Goal: Task Accomplishment & Management: Manage account settings

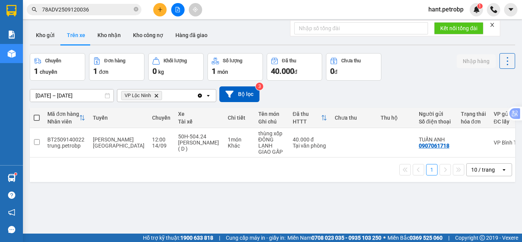
click at [107, 39] on button "Kho nhận" at bounding box center [109, 35] width 36 height 18
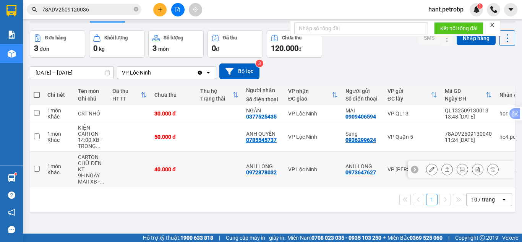
scroll to position [35, 0]
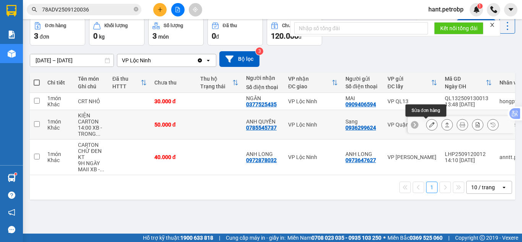
click at [429, 125] on icon at bounding box center [431, 124] width 5 height 5
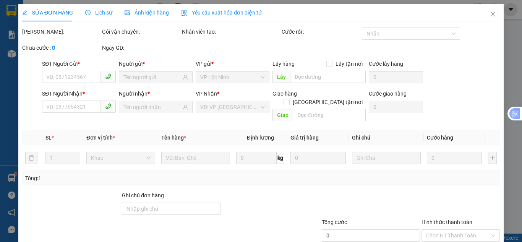
type input "0936299624"
type input "Sang"
type input "0785545737"
type input "ANH QUYỀN"
type input "50.000"
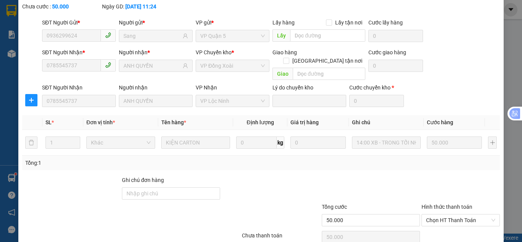
scroll to position [68, 0]
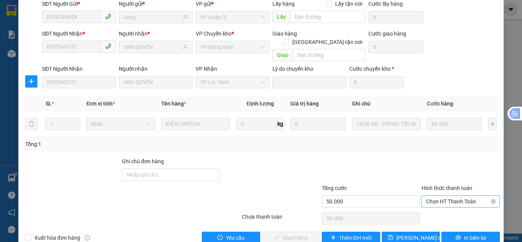
click at [435, 196] on span "Chọn HT Thanh Toán" at bounding box center [460, 201] width 69 height 11
click at [429, 201] on div "Tại văn phòng" at bounding box center [456, 200] width 68 height 8
type input "0"
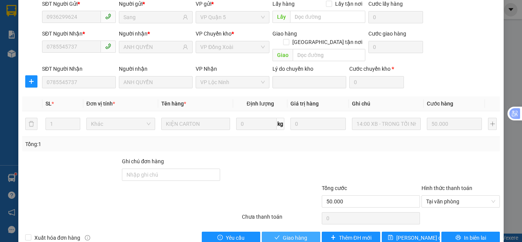
click at [291, 233] on span "Giao hàng" at bounding box center [295, 237] width 24 height 8
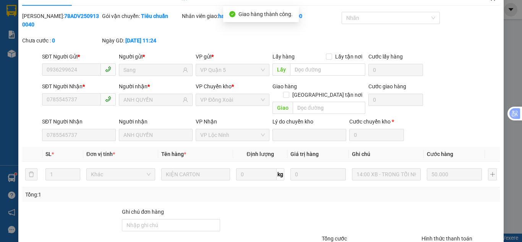
scroll to position [0, 0]
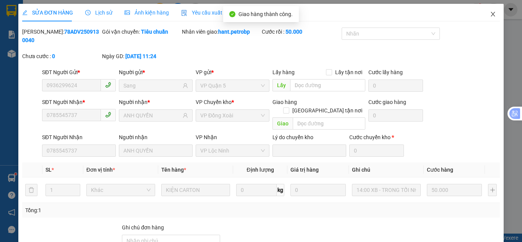
click at [490, 15] on icon "close" at bounding box center [493, 14] width 6 height 6
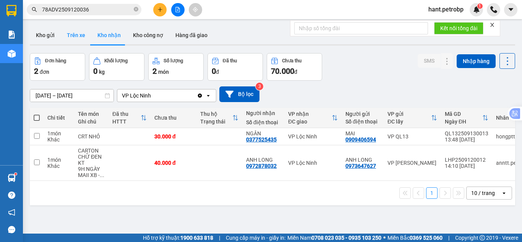
click at [70, 37] on button "Trên xe" at bounding box center [76, 35] width 31 height 18
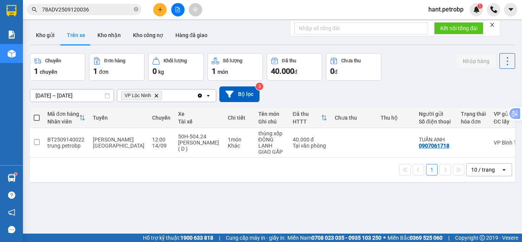
click at [157, 97] on icon "Delete" at bounding box center [156, 95] width 5 height 5
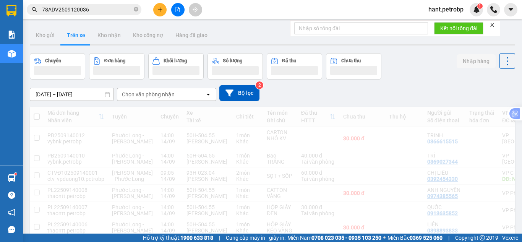
click at [164, 96] on div "Chọn văn phòng nhận" at bounding box center [148, 95] width 53 height 8
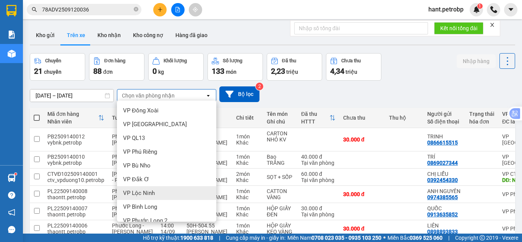
click at [150, 190] on span "VP Lộc Ninh" at bounding box center [139, 193] width 32 height 8
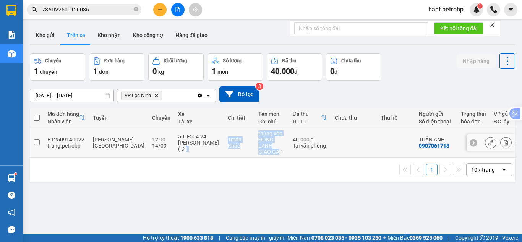
drag, startPoint x: 185, startPoint y: 157, endPoint x: 259, endPoint y: 156, distance: 74.1
click at [259, 156] on tr "BT2509140022 trung.[PERSON_NAME][GEOGRAPHIC_DATA][GEOGRAPHIC_DATA] 12:00 [DATE]…" at bounding box center [352, 142] width 644 height 29
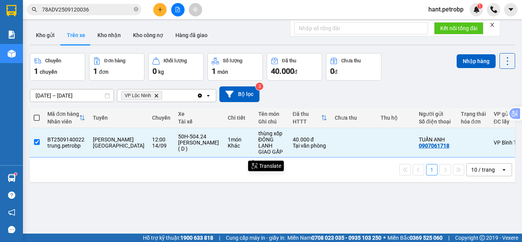
click at [252, 181] on div "1 10 / trang open" at bounding box center [272, 169] width 485 height 24
click at [37, 141] on input "checkbox" at bounding box center [37, 142] width 6 height 6
checkbox input "false"
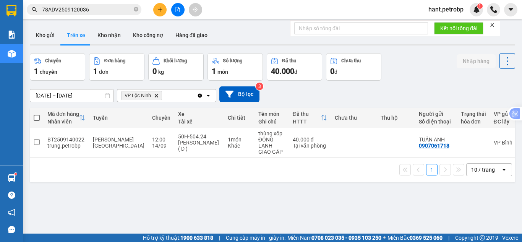
click at [155, 98] on span "VP Lộc Ninh Delete" at bounding box center [141, 95] width 41 height 9
click at [156, 95] on icon "Delete" at bounding box center [156, 95] width 5 height 5
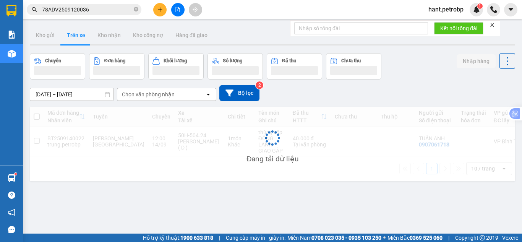
click at [155, 95] on div "Chọn văn phòng nhận" at bounding box center [148, 95] width 53 height 8
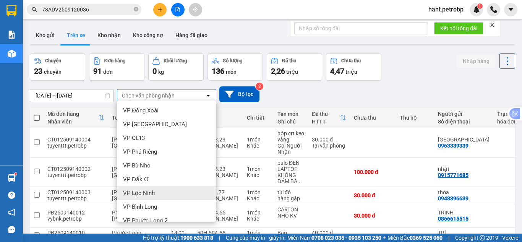
click at [146, 194] on span "VP Lộc Ninh" at bounding box center [139, 193] width 32 height 8
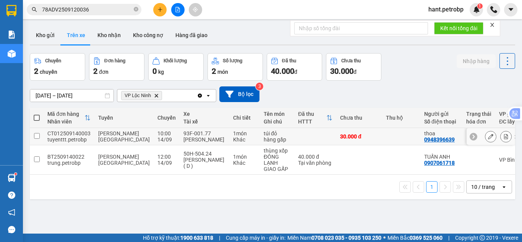
click at [504, 137] on icon at bounding box center [506, 136] width 4 height 5
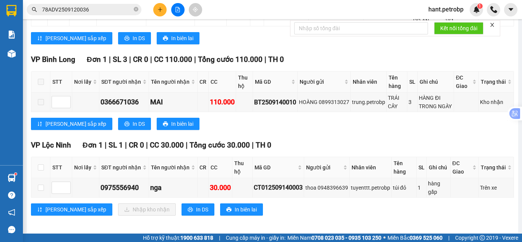
scroll to position [209, 0]
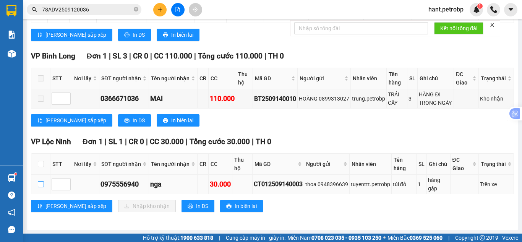
click at [39, 184] on input "checkbox" at bounding box center [41, 184] width 6 height 6
checkbox input "true"
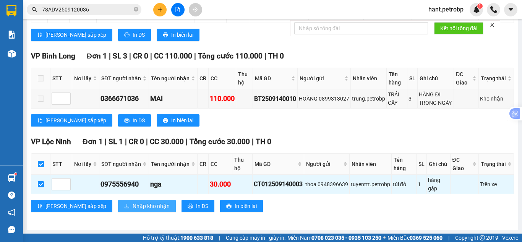
click at [133, 207] on span "Nhập kho nhận" at bounding box center [151, 206] width 37 height 8
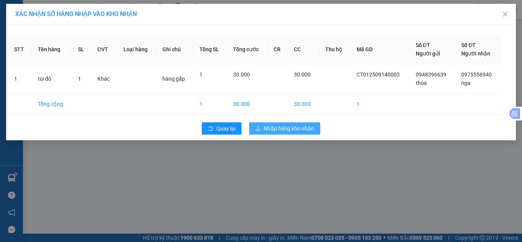
click at [299, 127] on span "Nhập hàng kho nhận" at bounding box center [289, 128] width 50 height 8
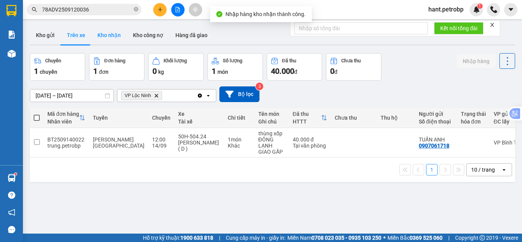
click at [111, 34] on button "Kho nhận" at bounding box center [109, 35] width 36 height 18
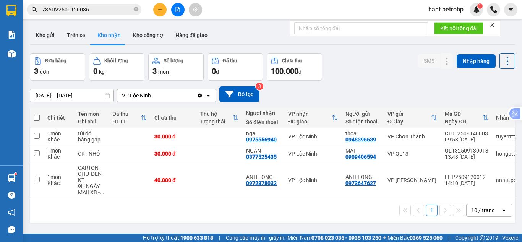
click at [88, 95] on input "[DATE] – [DATE]" at bounding box center [71, 95] width 83 height 12
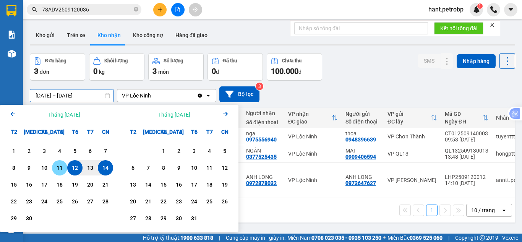
click at [58, 169] on div "11" at bounding box center [59, 167] width 11 height 9
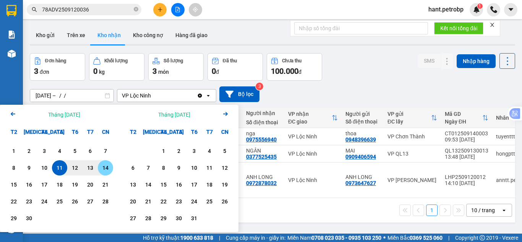
click at [106, 168] on div "14" at bounding box center [105, 167] width 11 height 9
type input "[DATE] – [DATE]"
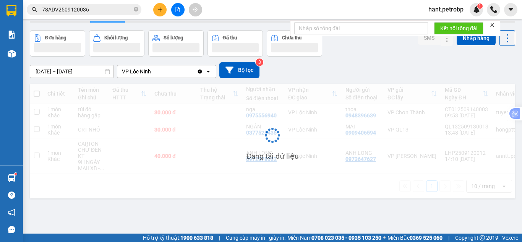
scroll to position [35, 0]
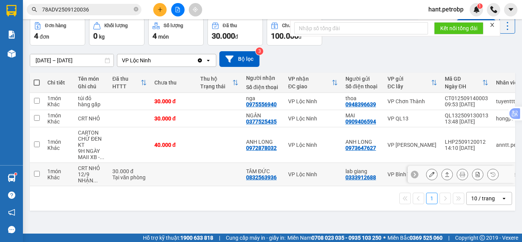
click at [429, 171] on icon at bounding box center [431, 173] width 5 height 5
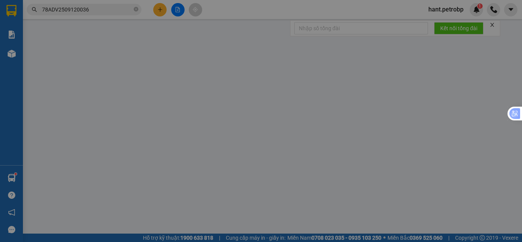
type input "0333912688"
type input "lab giang"
type input "0832563936"
type input "TÂM ĐỨC"
type input "30.000"
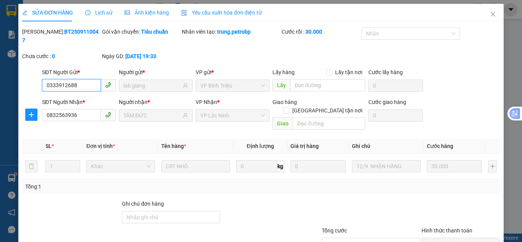
scroll to position [42, 0]
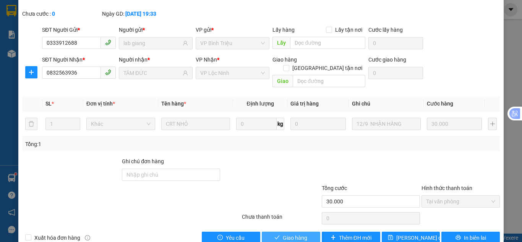
click at [292, 233] on span "Giao hàng" at bounding box center [295, 237] width 24 height 8
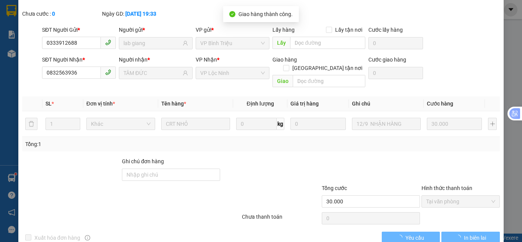
scroll to position [0, 0]
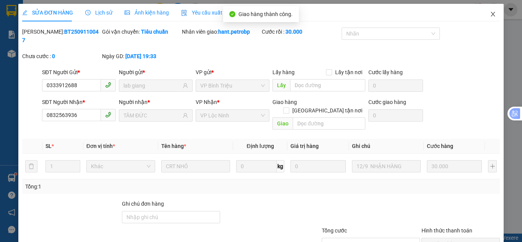
click at [485, 18] on span "Close" at bounding box center [492, 14] width 21 height 21
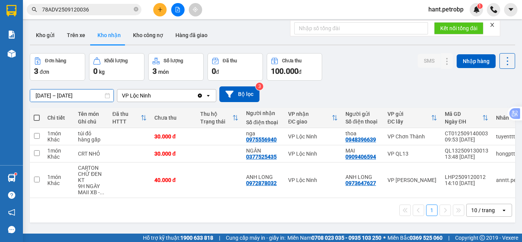
click at [65, 96] on input "[DATE] – [DATE]" at bounding box center [71, 95] width 83 height 12
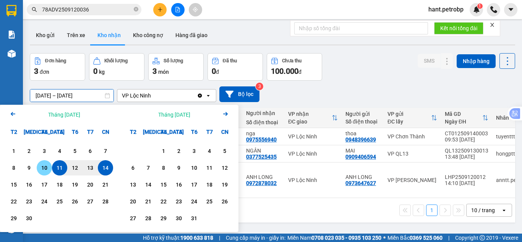
click at [42, 169] on div "10" at bounding box center [44, 167] width 11 height 9
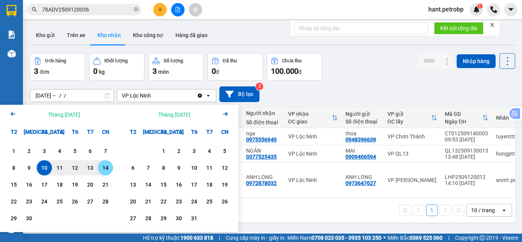
click at [104, 168] on div "14" at bounding box center [105, 167] width 11 height 9
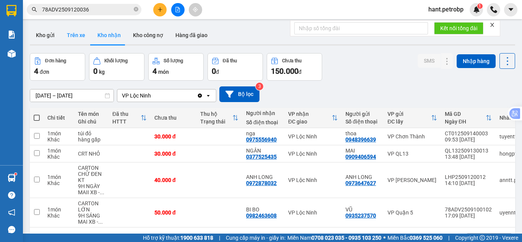
click at [76, 40] on button "Trên xe" at bounding box center [76, 35] width 31 height 18
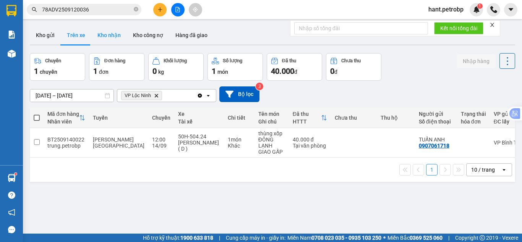
click at [105, 37] on button "Kho nhận" at bounding box center [109, 35] width 36 height 18
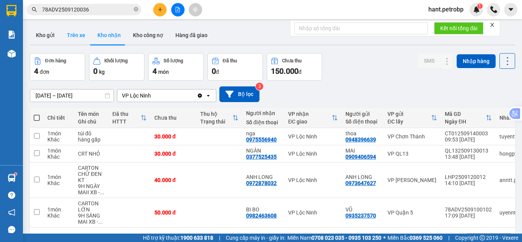
click at [80, 40] on button "Trên xe" at bounding box center [76, 35] width 31 height 18
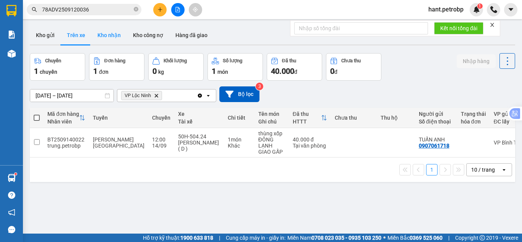
click at [115, 31] on button "Kho nhận" at bounding box center [109, 35] width 36 height 18
type input "[DATE] – [DATE]"
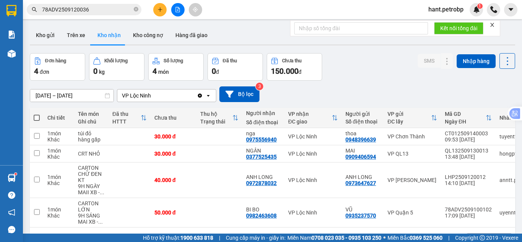
click at [158, 7] on icon "plus" at bounding box center [159, 9] width 5 height 5
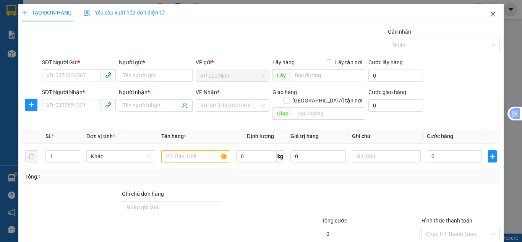
click at [490, 15] on icon "close" at bounding box center [493, 14] width 6 height 6
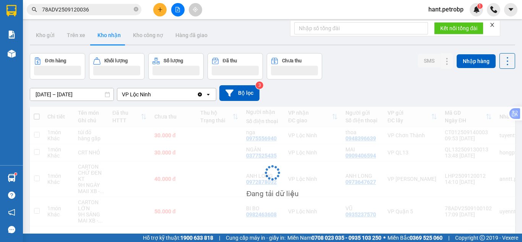
click at [462, 11] on span "hant.petrobp" at bounding box center [445, 10] width 47 height 10
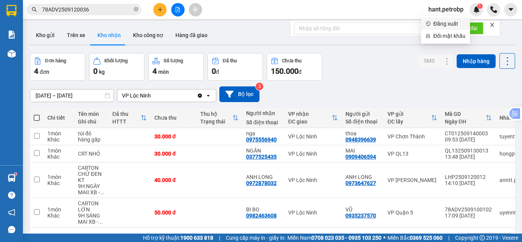
click at [450, 22] on span "Đăng xuất" at bounding box center [449, 23] width 32 height 8
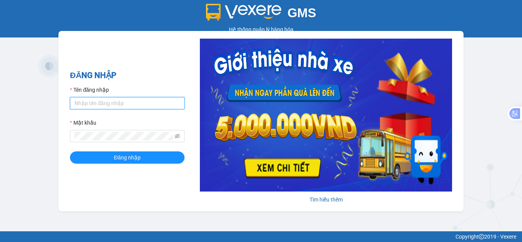
click at [132, 105] on input "Tên đăng nhập" at bounding box center [127, 103] width 115 height 12
type input "nhungnth.petrobp"
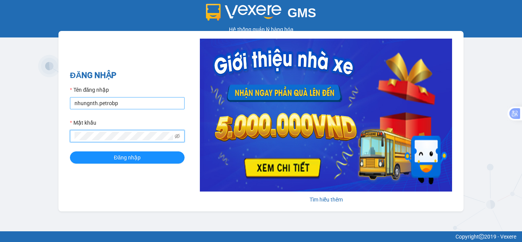
click at [70, 151] on button "Đăng nhập" at bounding box center [127, 157] width 115 height 12
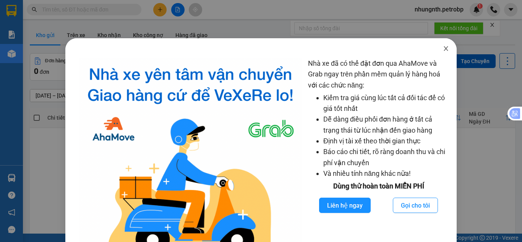
click at [443, 50] on icon "close" at bounding box center [446, 48] width 6 height 6
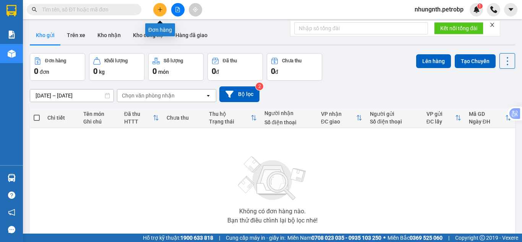
click at [162, 8] on icon "plus" at bounding box center [159, 9] width 5 height 5
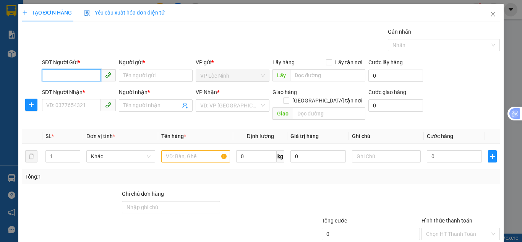
click at [79, 74] on input "SĐT Người Gửi *" at bounding box center [71, 75] width 59 height 12
click at [74, 92] on div "0367414972 - ANH BÍCH" at bounding box center [78, 91] width 64 height 8
type input "0367414972"
type input "ANH BÍCH"
type input "0915835396"
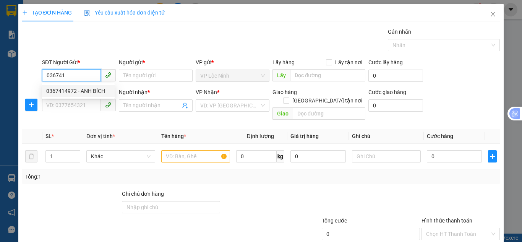
type input "VY"
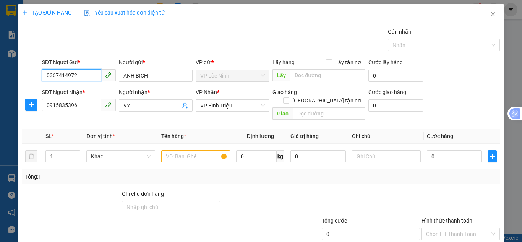
type input "30.000"
type input "0367414973"
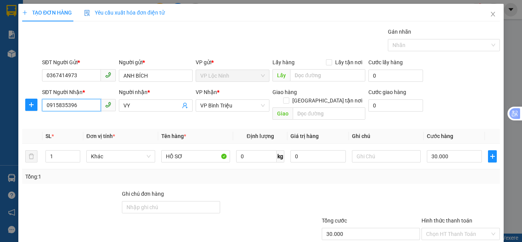
click at [75, 109] on input "0915835396" at bounding box center [71, 105] width 59 height 12
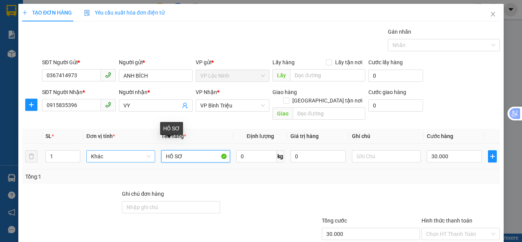
drag, startPoint x: 192, startPoint y: 148, endPoint x: 144, endPoint y: 151, distance: 48.2
click at [144, 151] on tr "1 Khác HỒ SƠ 0 kg 0 30.000" at bounding box center [260, 157] width 477 height 26
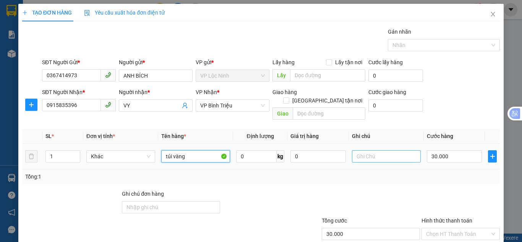
type input "túi vàng"
click at [357, 151] on input "text" at bounding box center [386, 156] width 69 height 12
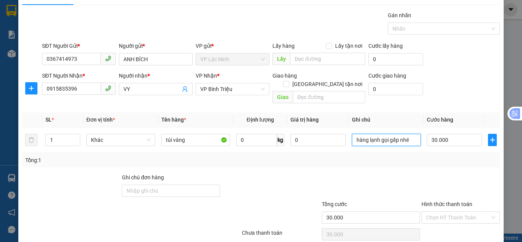
scroll to position [41, 0]
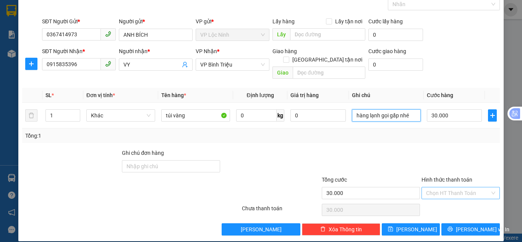
type input "hàng lạnh gọi gấp nhé"
click at [441, 187] on input "Hình thức thanh toán" at bounding box center [458, 192] width 64 height 11
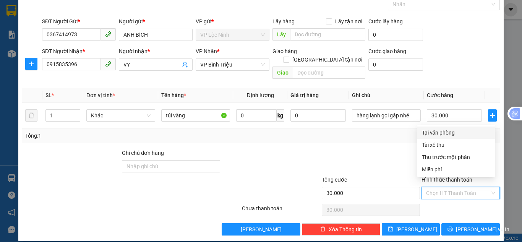
click at [433, 135] on div "Tại văn phòng" at bounding box center [456, 132] width 68 height 8
type input "0"
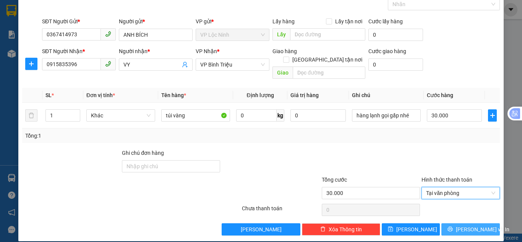
click at [456, 223] on button "[PERSON_NAME] và In" at bounding box center [470, 229] width 58 height 12
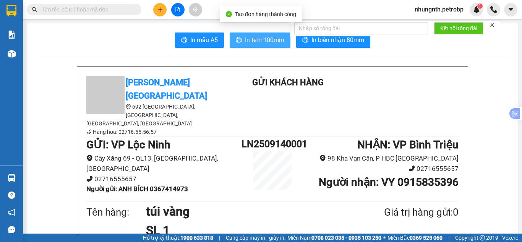
click at [267, 42] on span "In tem 100mm" at bounding box center [264, 40] width 39 height 10
click at [265, 38] on span "In tem 100mm" at bounding box center [264, 40] width 39 height 10
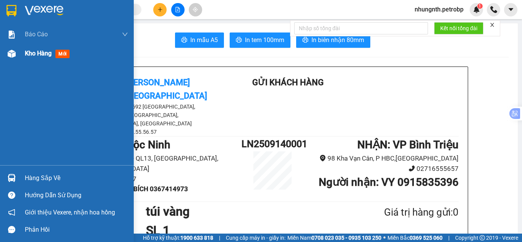
click at [38, 51] on span "Kho hàng" at bounding box center [38, 53] width 27 height 7
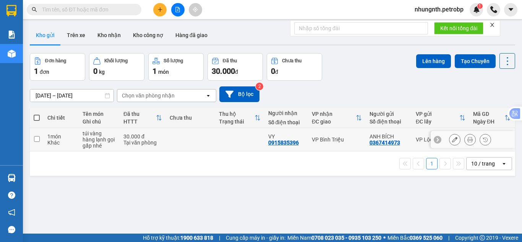
click at [452, 141] on icon at bounding box center [454, 139] width 5 height 5
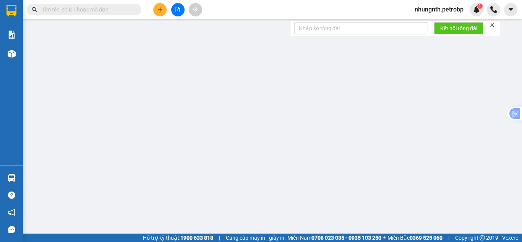
type input "0367414973"
type input "0915835396"
type input "30.000"
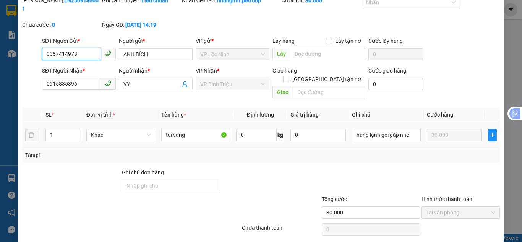
scroll to position [42, 0]
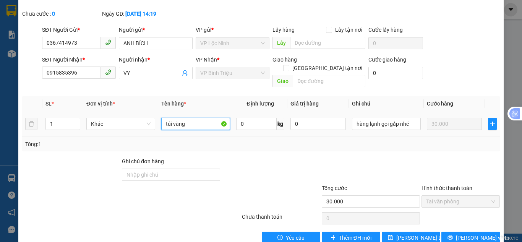
click at [186, 118] on input "túi vàng" at bounding box center [195, 124] width 69 height 12
type input "túi trắng"
click at [462, 233] on span "[PERSON_NAME] và In" at bounding box center [482, 237] width 53 height 8
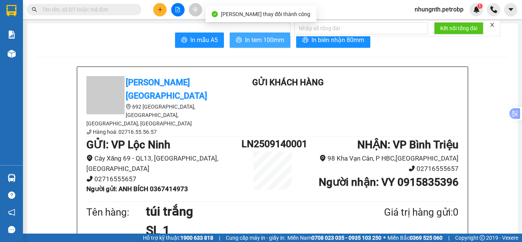
click at [273, 44] on span "In tem 100mm" at bounding box center [264, 40] width 39 height 10
click at [250, 43] on span "In tem 100mm" at bounding box center [264, 40] width 39 height 10
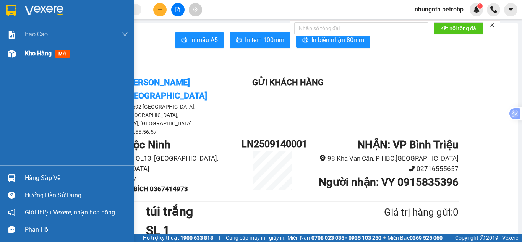
click at [39, 54] on span "Kho hàng" at bounding box center [38, 53] width 27 height 7
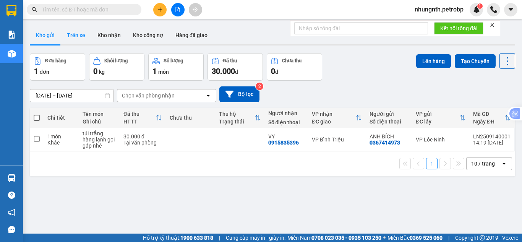
click at [80, 36] on button "Trên xe" at bounding box center [76, 35] width 31 height 18
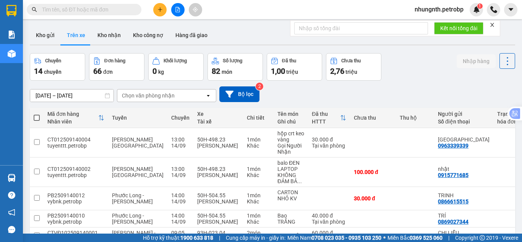
click at [38, 91] on input "14/09/2025 – 14/09/2025" at bounding box center [71, 95] width 83 height 12
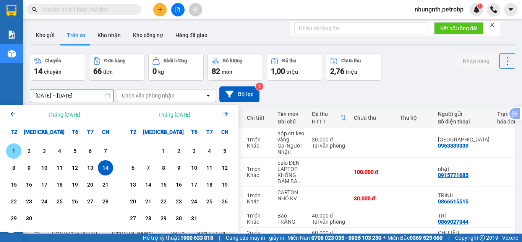
click at [13, 152] on div "1" at bounding box center [13, 150] width 11 height 9
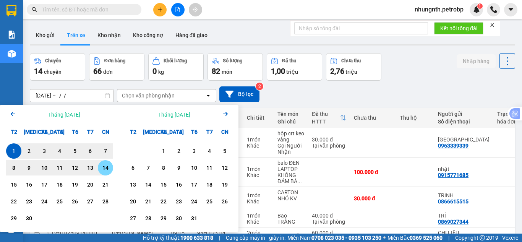
click at [104, 170] on div "14" at bounding box center [105, 167] width 11 height 9
type input "01/09/2025 – 14/09/2025"
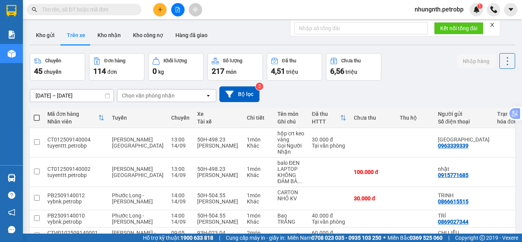
click at [143, 94] on div "Chọn văn phòng nhận" at bounding box center [148, 96] width 53 height 8
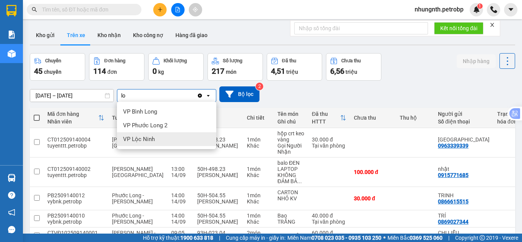
type input "lo"
click at [135, 137] on span "VP Lộc Ninh" at bounding box center [139, 139] width 32 height 8
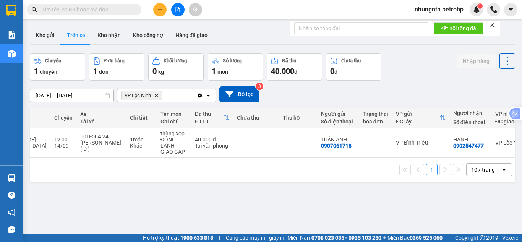
scroll to position [0, 98]
click at [114, 34] on button "Kho nhận" at bounding box center [109, 35] width 36 height 18
type input "[DATE] – [DATE]"
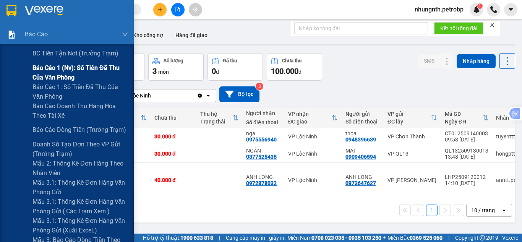
click at [48, 68] on span "Báo cáo 1 (nv): Số tiền đã thu của văn phòng" at bounding box center [79, 72] width 95 height 19
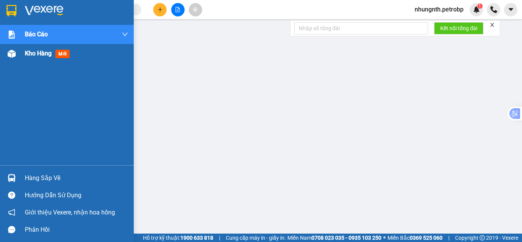
click at [29, 53] on span "Kho hàng" at bounding box center [38, 53] width 27 height 7
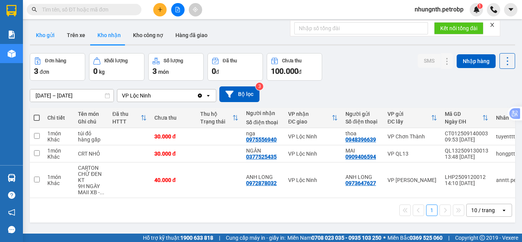
click at [52, 38] on button "Kho gửi" at bounding box center [45, 35] width 31 height 18
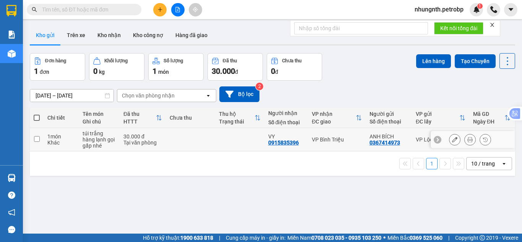
click at [36, 139] on input "checkbox" at bounding box center [37, 139] width 6 height 6
checkbox input "true"
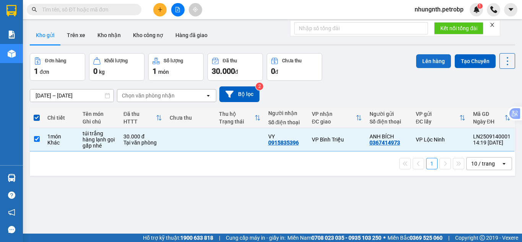
click at [432, 63] on button "Lên hàng" at bounding box center [433, 61] width 35 height 14
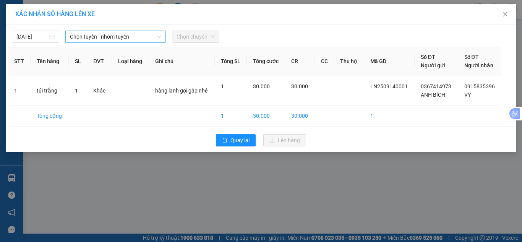
click at [91, 34] on span "Chọn tuyến - nhóm tuyến" at bounding box center [115, 36] width 91 height 11
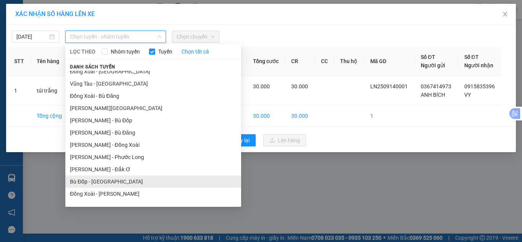
scroll to position [112, 0]
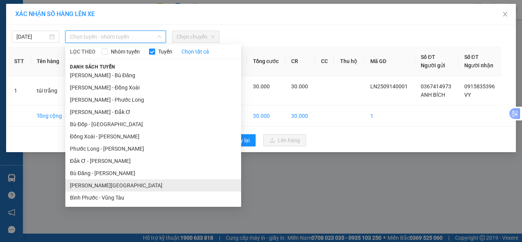
click at [92, 184] on li "[PERSON_NAME][GEOGRAPHIC_DATA]" at bounding box center [153, 185] width 176 height 12
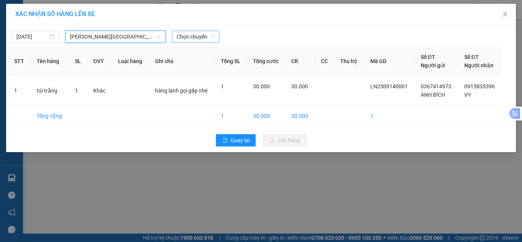
click at [195, 38] on span "Chọn chuyến" at bounding box center [195, 36] width 38 height 11
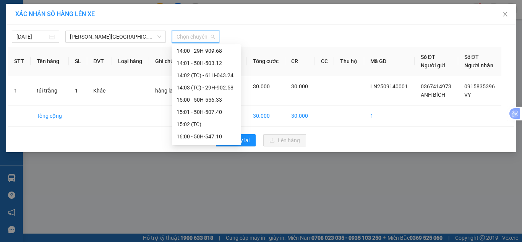
scroll to position [344, 0]
click at [203, 111] on div "15:01 - 50H-507.40" at bounding box center [206, 111] width 60 height 8
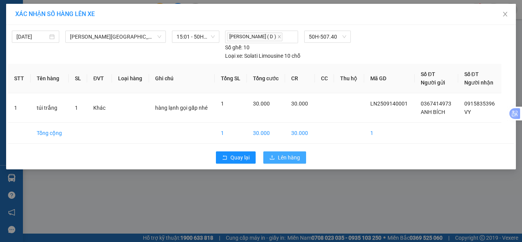
click at [299, 155] on span "Lên hàng" at bounding box center [289, 157] width 22 height 8
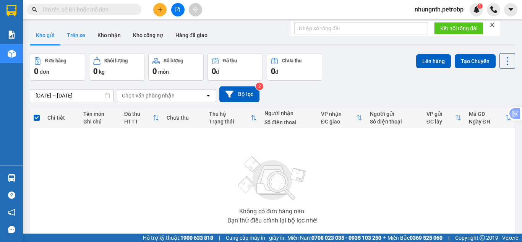
click at [80, 39] on button "Trên xe" at bounding box center [76, 35] width 31 height 18
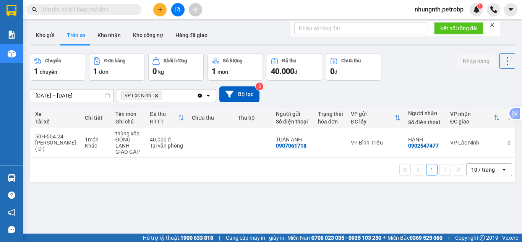
scroll to position [0, 144]
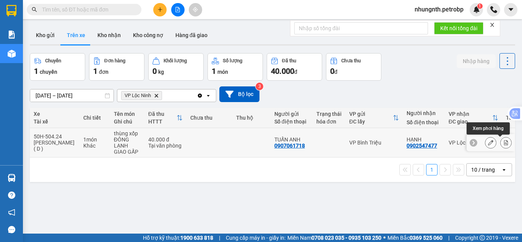
click at [503, 144] on icon at bounding box center [505, 142] width 5 height 5
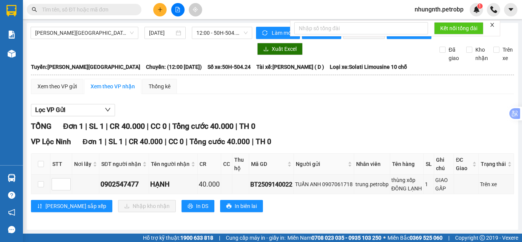
scroll to position [6, 0]
click at [40, 183] on input "checkbox" at bounding box center [41, 184] width 6 height 6
checkbox input "true"
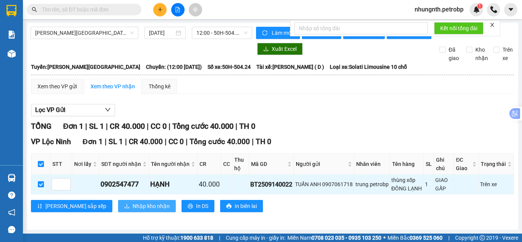
click at [133, 207] on span "Nhập kho nhận" at bounding box center [151, 206] width 37 height 8
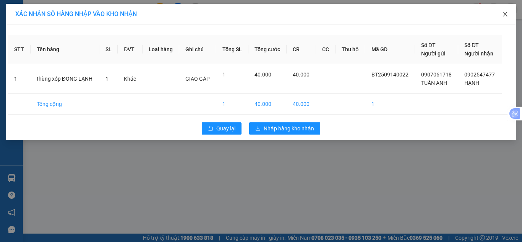
click at [506, 15] on icon "close" at bounding box center [505, 14] width 6 height 6
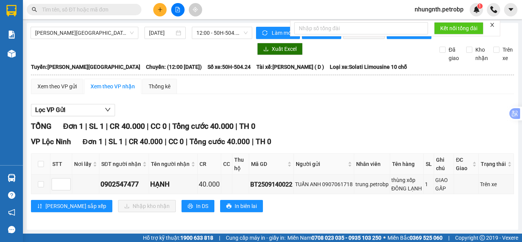
scroll to position [6, 0]
click at [39, 183] on input "checkbox" at bounding box center [41, 184] width 6 height 6
checkbox input "true"
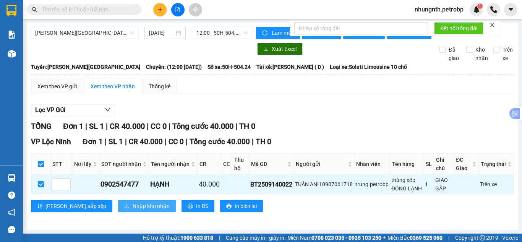
click at [133, 202] on span "Nhập kho nhận" at bounding box center [151, 206] width 37 height 8
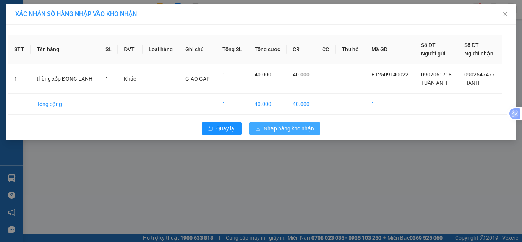
click at [301, 129] on span "Nhập hàng kho nhận" at bounding box center [289, 128] width 50 height 8
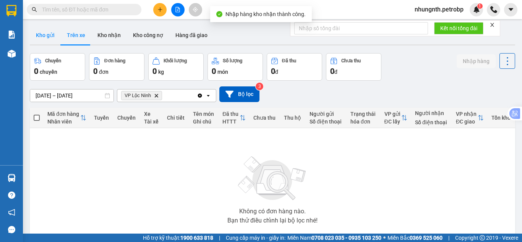
click at [55, 37] on button "Kho gửi" at bounding box center [45, 35] width 31 height 18
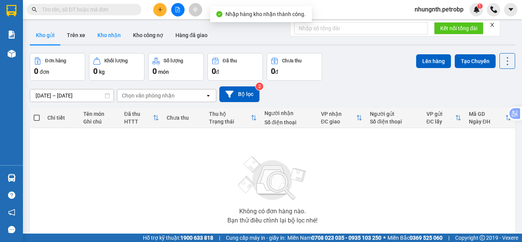
click at [103, 37] on button "Kho nhận" at bounding box center [109, 35] width 36 height 18
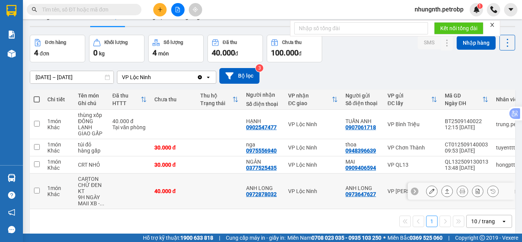
scroll to position [35, 0]
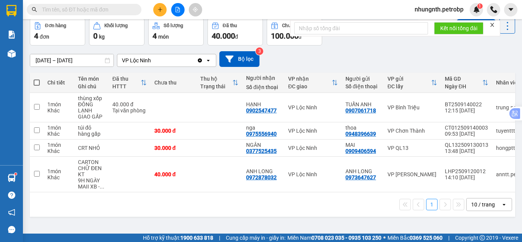
click at [103, 11] on input "text" at bounding box center [87, 9] width 90 height 8
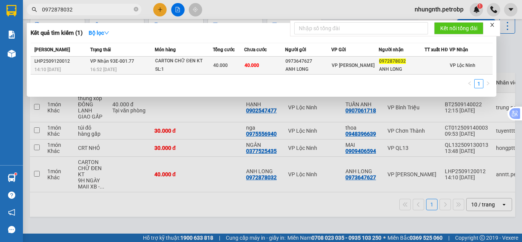
type input "0972878032"
click at [273, 68] on td "40.000" at bounding box center [264, 66] width 41 height 18
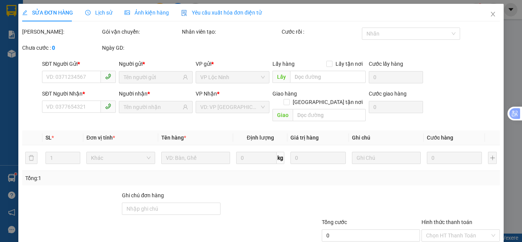
type input "0973647627"
type input "ANH LONG"
type input "0972878032"
type input "ANH LONG"
type input "40.000"
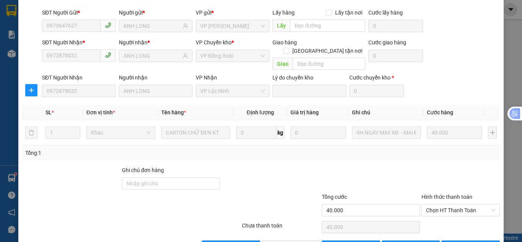
scroll to position [68, 0]
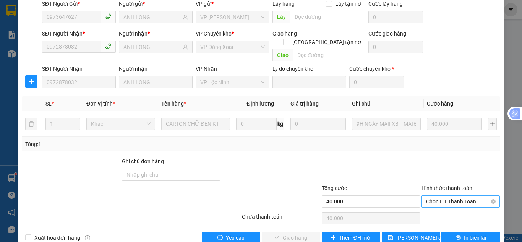
drag, startPoint x: 440, startPoint y: 180, endPoint x: 440, endPoint y: 186, distance: 6.5
click at [440, 196] on span "Chọn HT Thanh Toán" at bounding box center [460, 201] width 69 height 11
click at [436, 199] on div "Tại văn phòng" at bounding box center [456, 200] width 68 height 8
type input "0"
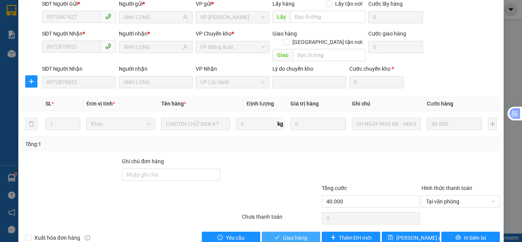
click at [299, 233] on span "Giao hàng" at bounding box center [295, 237] width 24 height 8
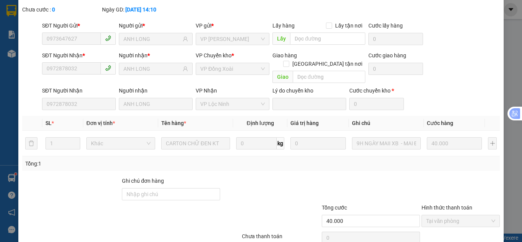
scroll to position [0, 0]
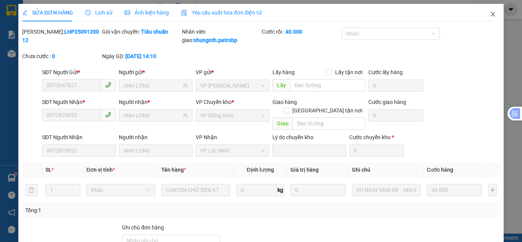
click at [490, 14] on icon "close" at bounding box center [493, 14] width 6 height 6
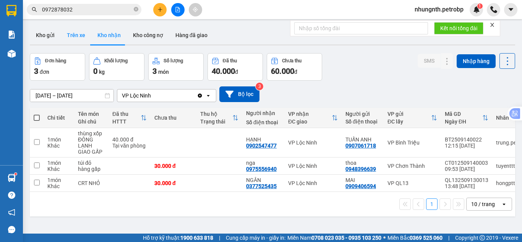
click at [85, 34] on button "Trên xe" at bounding box center [76, 35] width 31 height 18
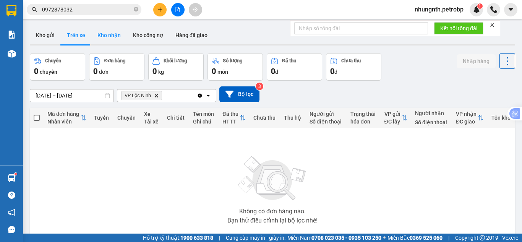
click at [111, 38] on button "Kho nhận" at bounding box center [109, 35] width 36 height 18
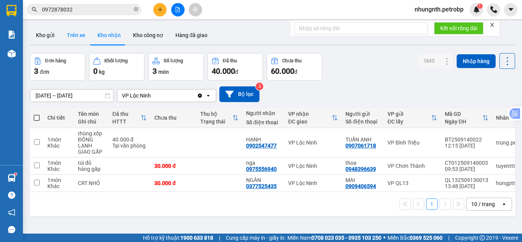
click at [75, 38] on button "Trên xe" at bounding box center [76, 35] width 31 height 18
type input "01/09/2025 – 14/09/2025"
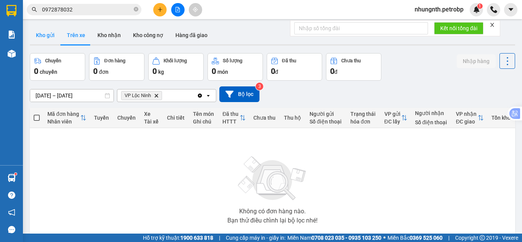
click at [57, 36] on button "Kho gửi" at bounding box center [45, 35] width 31 height 18
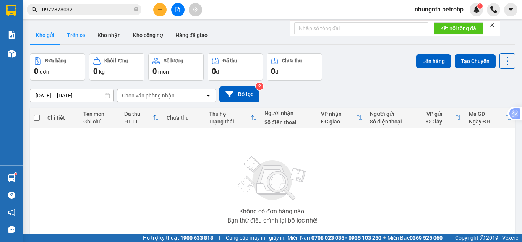
click at [77, 36] on button "Trên xe" at bounding box center [76, 35] width 31 height 18
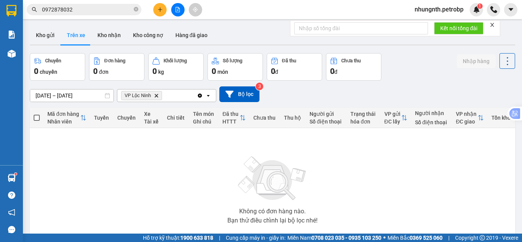
click at [77, 36] on button "Trên xe" at bounding box center [76, 35] width 31 height 18
click at [54, 33] on button "Kho gửi" at bounding box center [45, 35] width 31 height 18
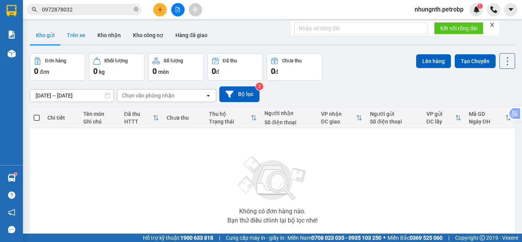
click at [87, 38] on button "Trên xe" at bounding box center [76, 35] width 31 height 18
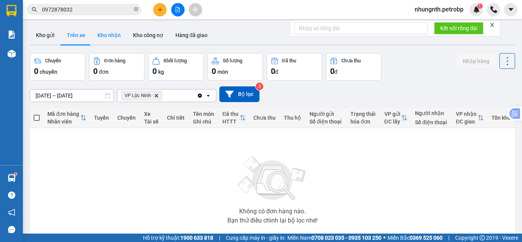
click at [112, 31] on button "Kho nhận" at bounding box center [109, 35] width 36 height 18
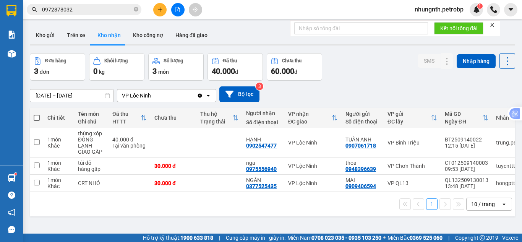
click at [40, 95] on input "[DATE] – [DATE]" at bounding box center [71, 95] width 83 height 12
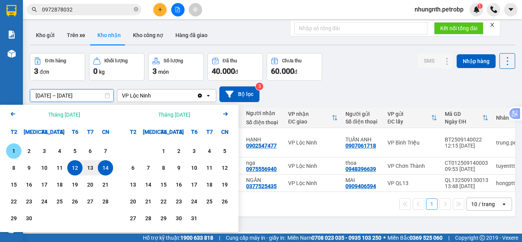
click at [11, 150] on div "1" at bounding box center [13, 150] width 11 height 9
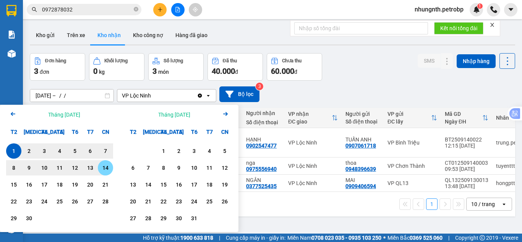
click at [107, 170] on div "14" at bounding box center [105, 167] width 11 height 9
type input "01/09/2025 – 14/09/2025"
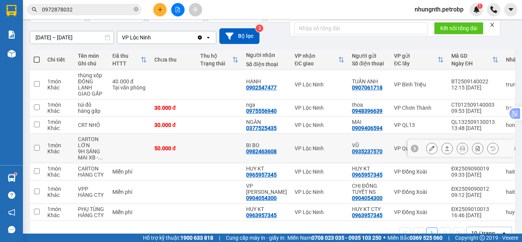
scroll to position [76, 0]
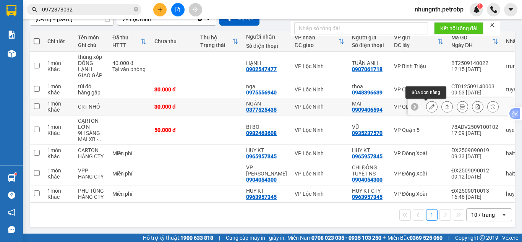
click at [429, 107] on icon at bounding box center [431, 106] width 5 height 5
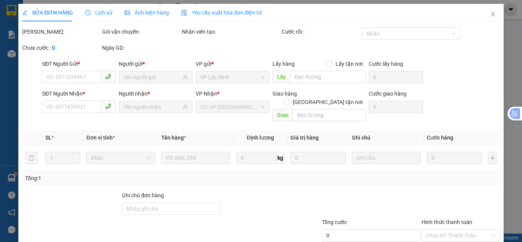
type input "0909406594"
type input "MAI"
type input "0377525435"
type input "NGÂN"
type input "30.000"
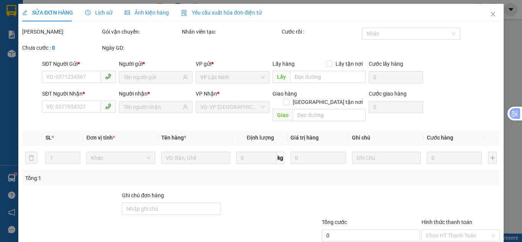
type input "30.000"
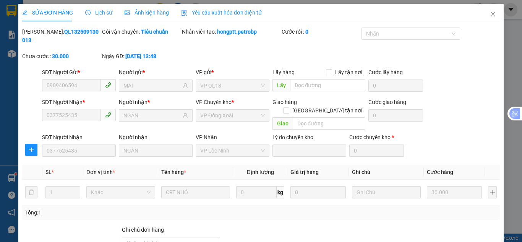
click at [109, 11] on span "Lịch sử" at bounding box center [98, 13] width 27 height 6
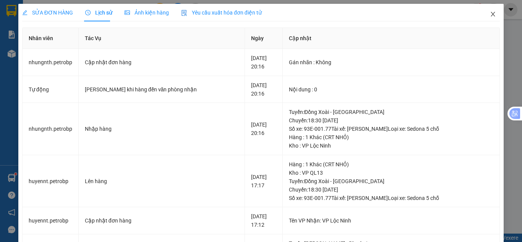
click at [490, 16] on icon "close" at bounding box center [493, 14] width 6 height 6
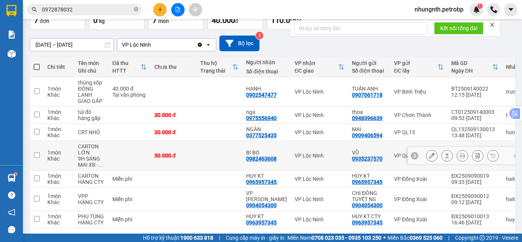
scroll to position [38, 0]
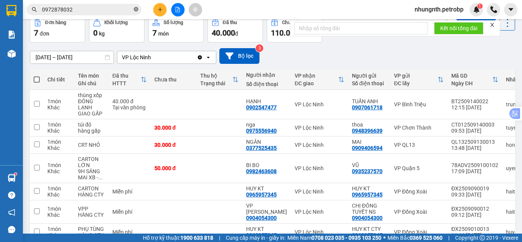
click at [135, 10] on icon "close-circle" at bounding box center [136, 9] width 5 height 5
click at [97, 10] on input "text" at bounding box center [87, 9] width 90 height 8
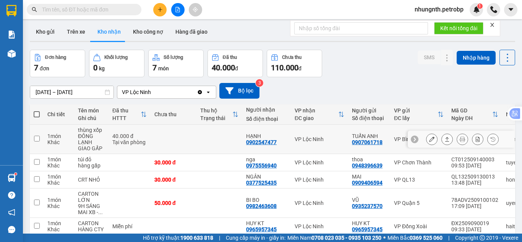
scroll to position [0, 0]
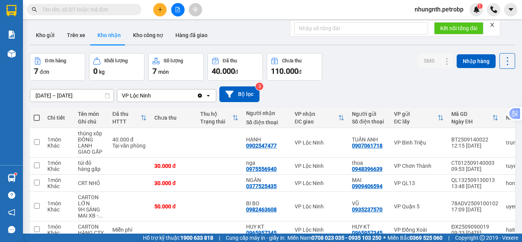
click at [114, 11] on input "text" at bounding box center [87, 9] width 90 height 8
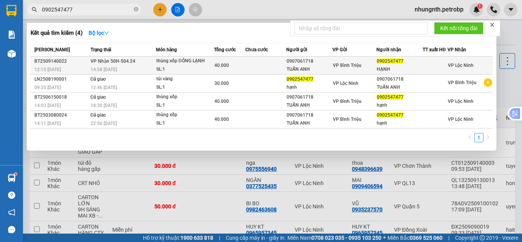
type input "0902547477"
click at [291, 67] on div "TUẤN ANH" at bounding box center [308, 69] width 45 height 8
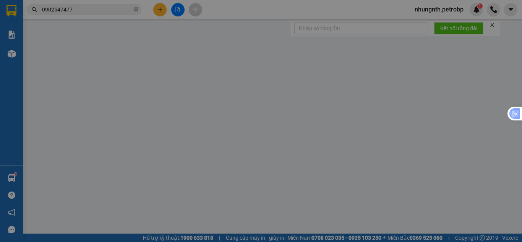
type input "0907061718"
type input "TUẤN ANH"
type input "0902547477"
type input "HẠNH"
type input "40.000"
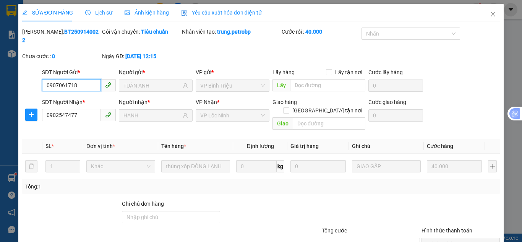
scroll to position [40, 0]
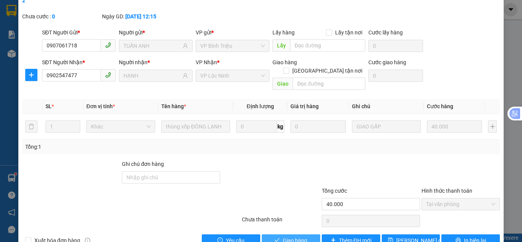
click at [298, 236] on span "Giao hàng" at bounding box center [295, 240] width 24 height 8
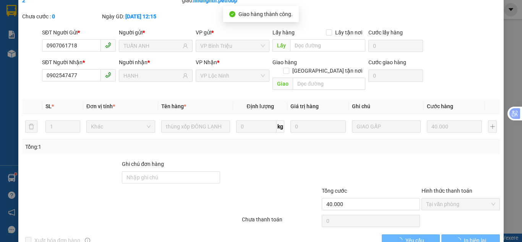
scroll to position [0, 0]
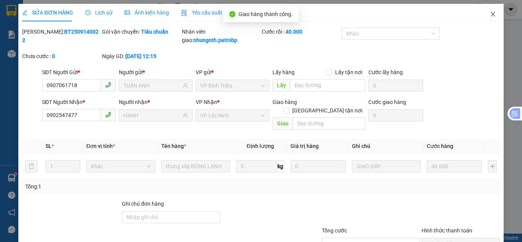
click at [484, 16] on span "Close" at bounding box center [492, 14] width 21 height 21
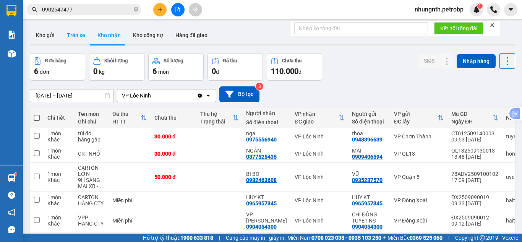
click at [81, 36] on button "Trên xe" at bounding box center [76, 35] width 31 height 18
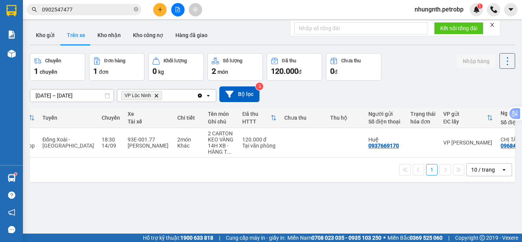
scroll to position [0, 45]
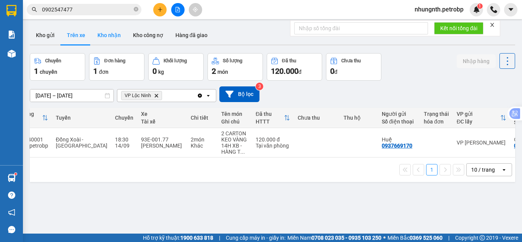
click at [104, 38] on button "Kho nhận" at bounding box center [109, 35] width 36 height 18
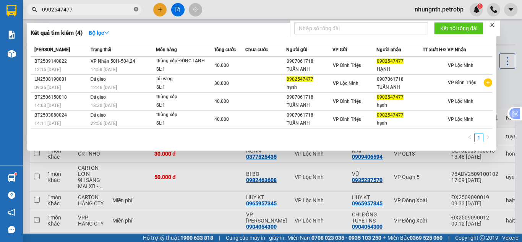
click at [137, 10] on icon "close-circle" at bounding box center [136, 9] width 5 height 5
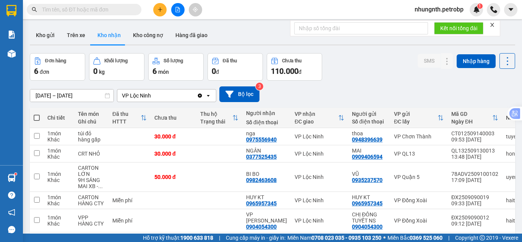
click at [86, 10] on input "text" at bounding box center [87, 9] width 90 height 8
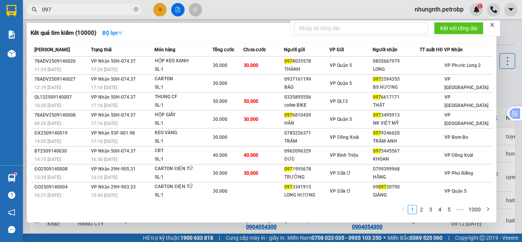
type input "097"
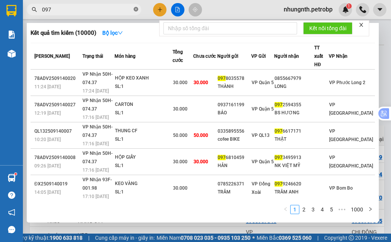
click at [134, 9] on icon "close-circle" at bounding box center [136, 9] width 5 height 5
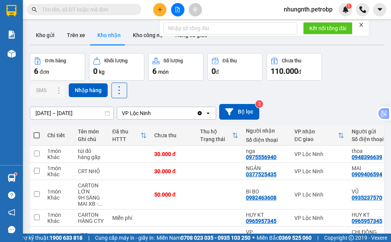
click at [105, 8] on input "text" at bounding box center [87, 9] width 90 height 8
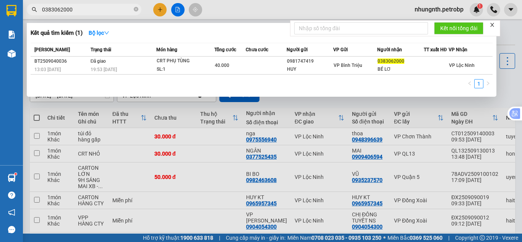
type input "0383062000"
click at [211, 136] on div at bounding box center [261, 121] width 522 height 242
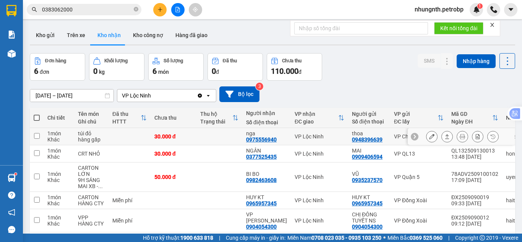
scroll to position [38, 0]
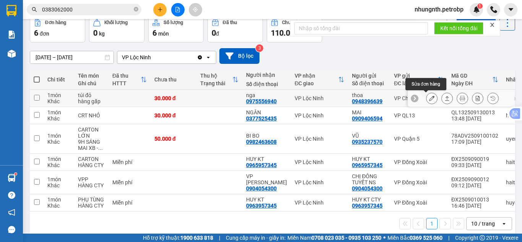
click at [429, 97] on icon at bounding box center [431, 97] width 5 height 5
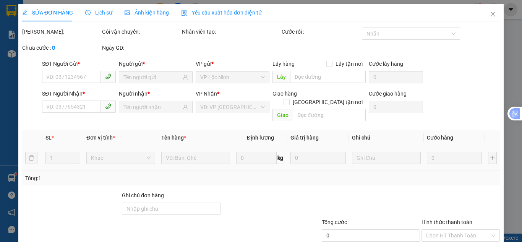
type input "0948396639"
type input "thoa"
type input "0975556940"
type input "nga"
type input "30.000"
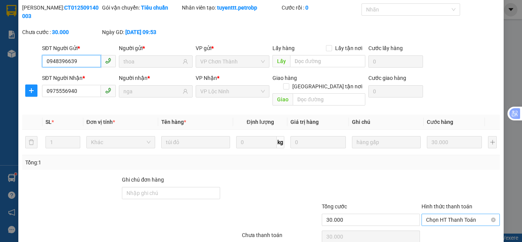
scroll to position [42, 0]
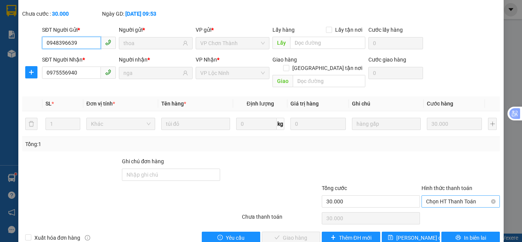
click at [439, 196] on span "Chọn HT Thanh Toán" at bounding box center [460, 201] width 69 height 11
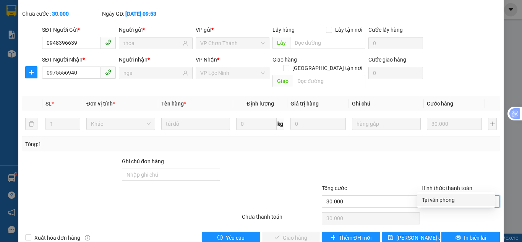
click at [435, 201] on div "Tại văn phòng" at bounding box center [456, 200] width 68 height 8
type input "0"
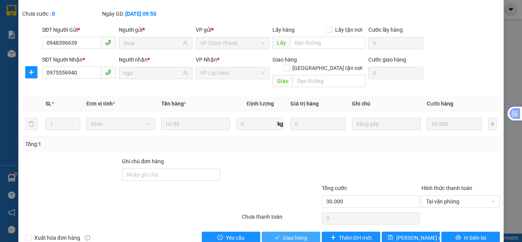
click at [286, 233] on span "Giao hàng" at bounding box center [295, 237] width 24 height 8
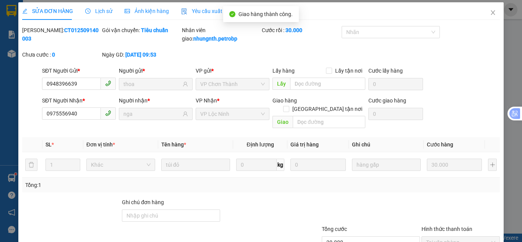
scroll to position [0, 0]
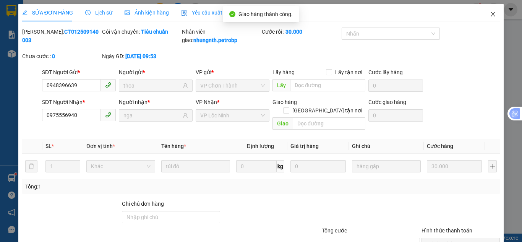
click at [483, 16] on span "Close" at bounding box center [492, 14] width 21 height 21
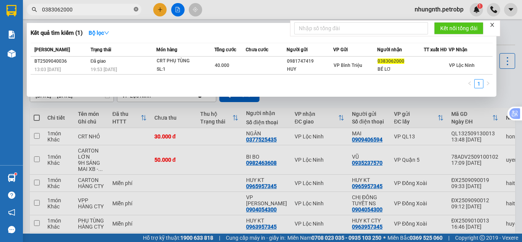
drag, startPoint x: 135, startPoint y: 9, endPoint x: 97, endPoint y: 9, distance: 37.8
click at [135, 9] on icon "close-circle" at bounding box center [136, 9] width 5 height 5
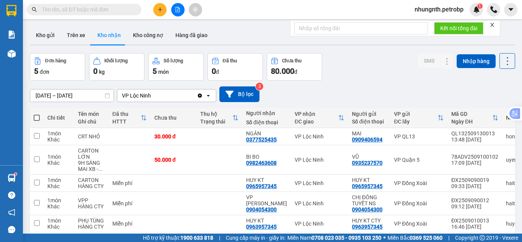
click at [97, 9] on input "text" at bounding box center [87, 9] width 90 height 8
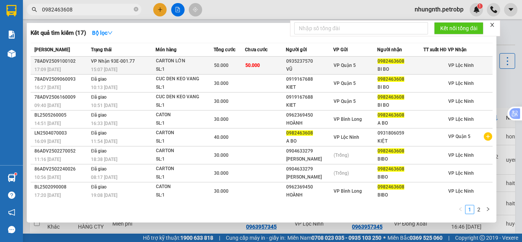
type input "0982463608"
click at [302, 71] on div "VŨ" at bounding box center [309, 69] width 47 height 8
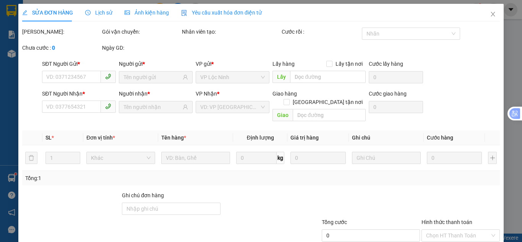
type input "0935237570"
type input "VŨ"
type input "0982463608"
type input "BI BO"
type input "50.000"
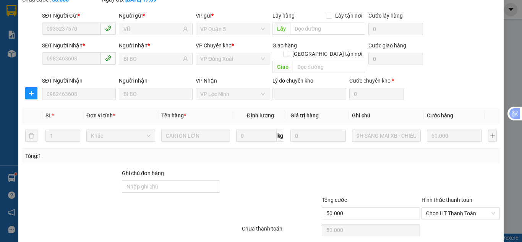
scroll to position [68, 0]
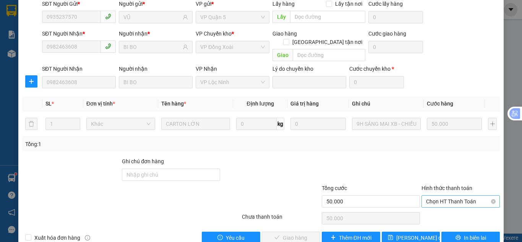
click at [440, 196] on span "Chọn HT Thanh Toán" at bounding box center [460, 201] width 69 height 11
click at [435, 198] on div "Tại văn phòng" at bounding box center [456, 200] width 68 height 8
type input "0"
click at [293, 233] on span "Giao hàng" at bounding box center [295, 237] width 24 height 8
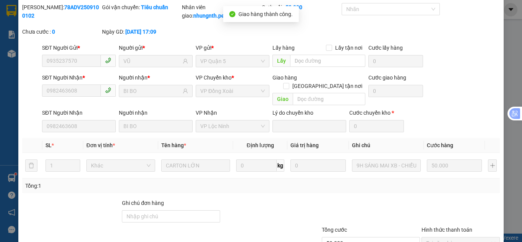
scroll to position [0, 0]
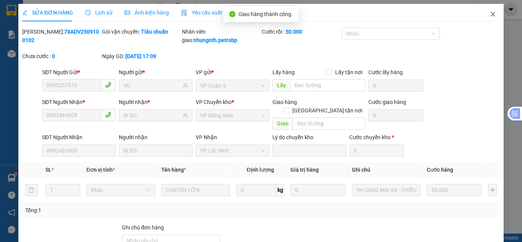
click at [483, 14] on span "Close" at bounding box center [492, 14] width 21 height 21
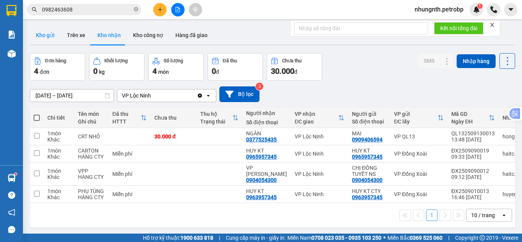
click at [45, 37] on button "Kho gửi" at bounding box center [45, 35] width 31 height 18
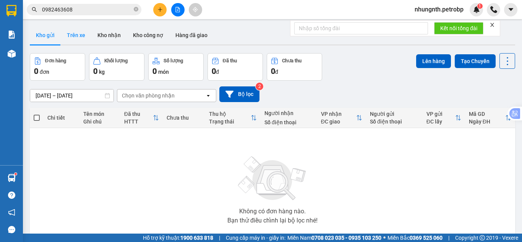
click at [70, 33] on button "Trên xe" at bounding box center [76, 35] width 31 height 18
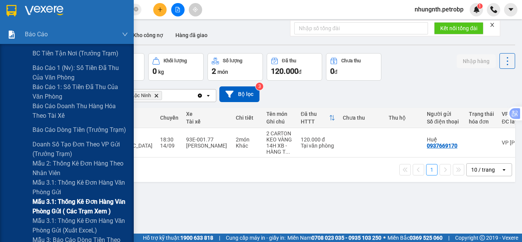
click at [58, 205] on span "Mẫu 3.1: Thống kê đơn hàng văn phòng gửi ( các trạm xem )" at bounding box center [79, 206] width 95 height 19
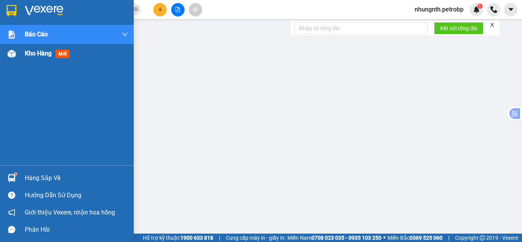
click at [23, 54] on div "Kho hàng mới" at bounding box center [67, 53] width 134 height 19
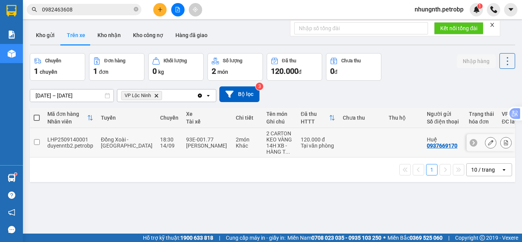
click at [503, 141] on icon at bounding box center [505, 142] width 5 height 5
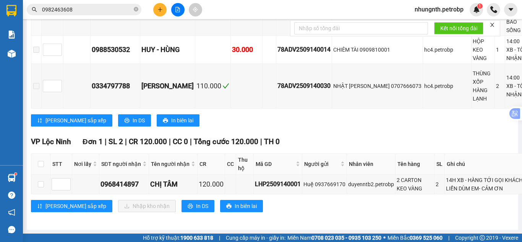
scroll to position [554, 0]
click at [40, 181] on input "checkbox" at bounding box center [41, 184] width 6 height 6
checkbox input "true"
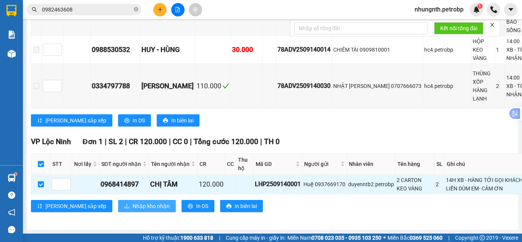
click at [133, 203] on span "Nhập kho nhận" at bounding box center [151, 206] width 37 height 8
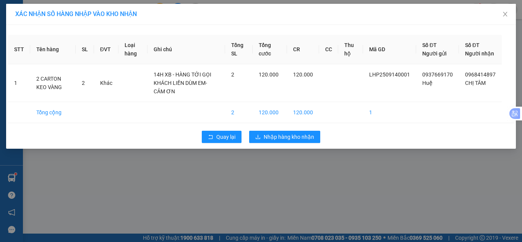
click at [301, 147] on div "Quay lại Nhập hàng kho nhận" at bounding box center [261, 137] width 506 height 20
click at [302, 141] on span "Nhập hàng kho nhận" at bounding box center [289, 137] width 50 height 8
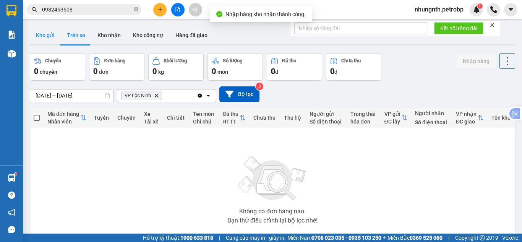
click at [49, 36] on button "Kho gửi" at bounding box center [45, 35] width 31 height 18
